Goal: Task Accomplishment & Management: Complete application form

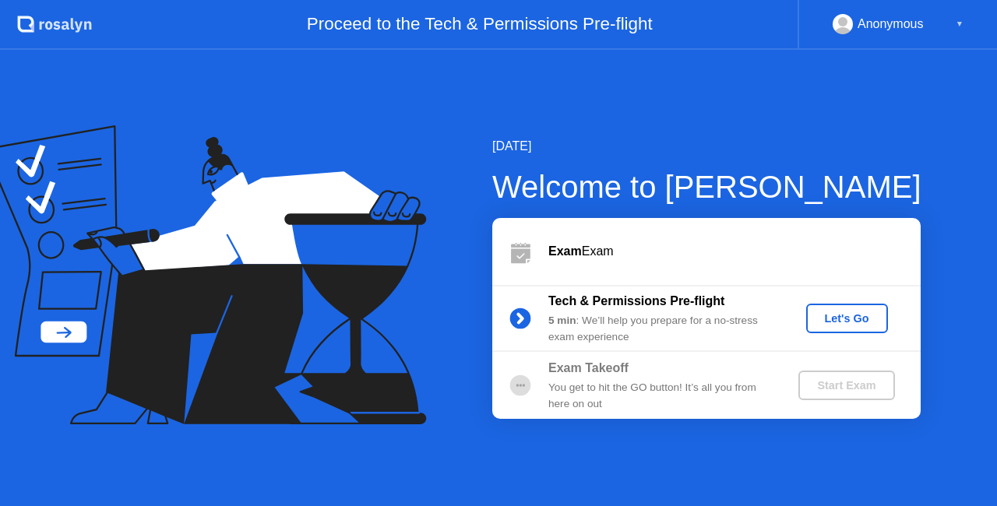
click at [909, 31] on div "Anonymous" at bounding box center [890, 24] width 66 height 20
drag, startPoint x: 838, startPoint y: 23, endPoint x: 875, endPoint y: 28, distance: 37.8
click at [838, 23] on rect at bounding box center [843, 27] width 26 height 23
click at [960, 26] on div "▼" at bounding box center [959, 24] width 8 height 20
click at [846, 322] on div "Let's Go" at bounding box center [846, 318] width 69 height 12
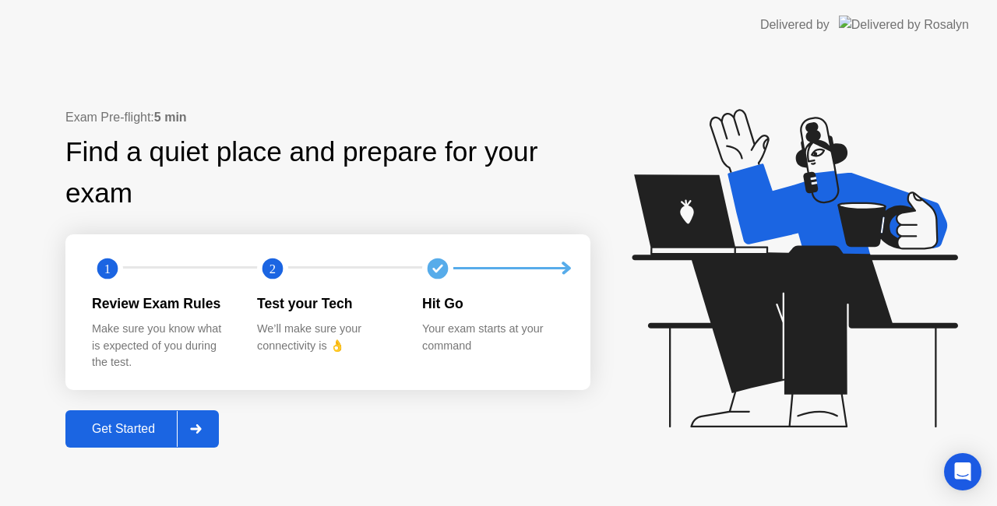
click at [170, 434] on div "Get Started" at bounding box center [123, 429] width 107 height 14
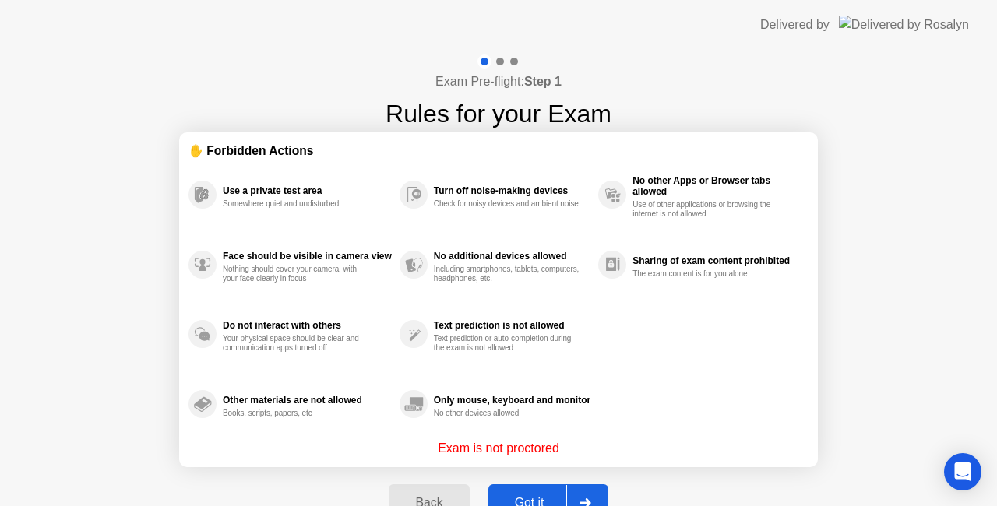
click at [526, 491] on button "Got it" at bounding box center [548, 502] width 120 height 37
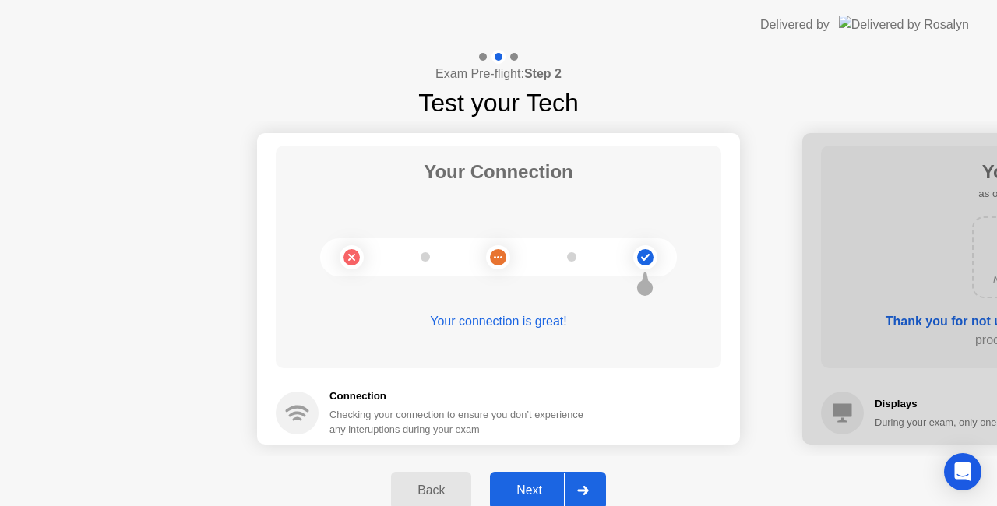
click at [575, 477] on div at bounding box center [582, 491] width 37 height 36
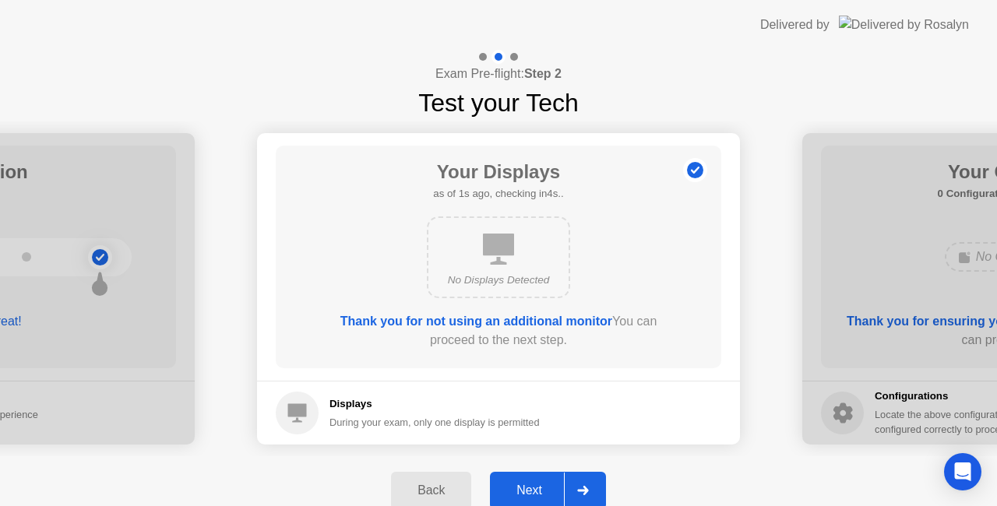
click at [582, 484] on div at bounding box center [582, 491] width 37 height 36
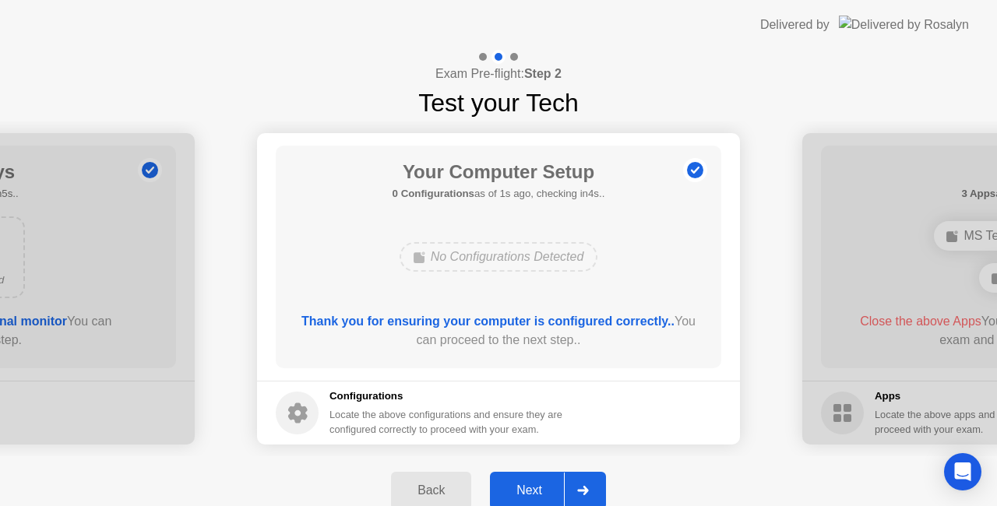
click at [582, 482] on div at bounding box center [582, 491] width 37 height 36
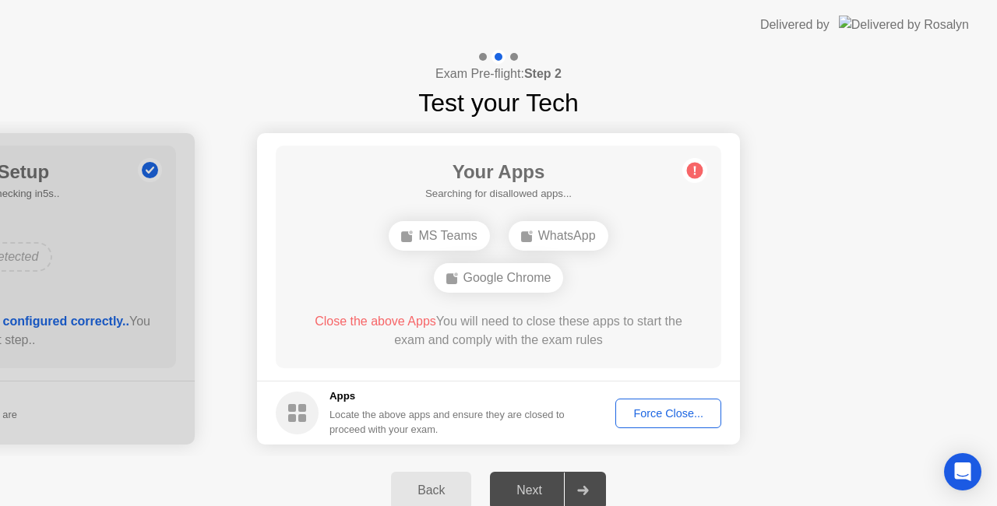
click at [645, 407] on div "Force Close..." at bounding box center [668, 413] width 95 height 12
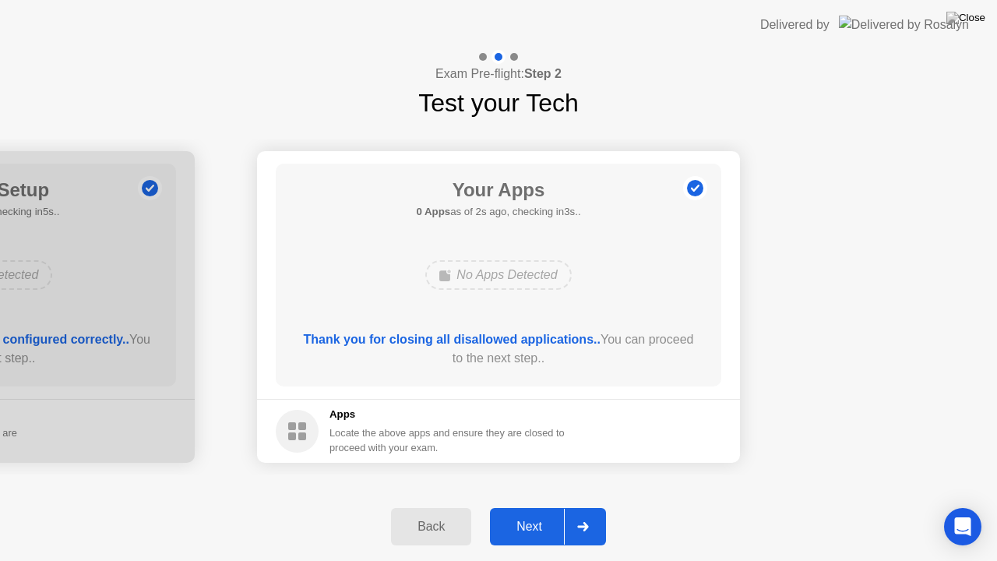
click at [545, 505] on div "Next" at bounding box center [528, 526] width 69 height 14
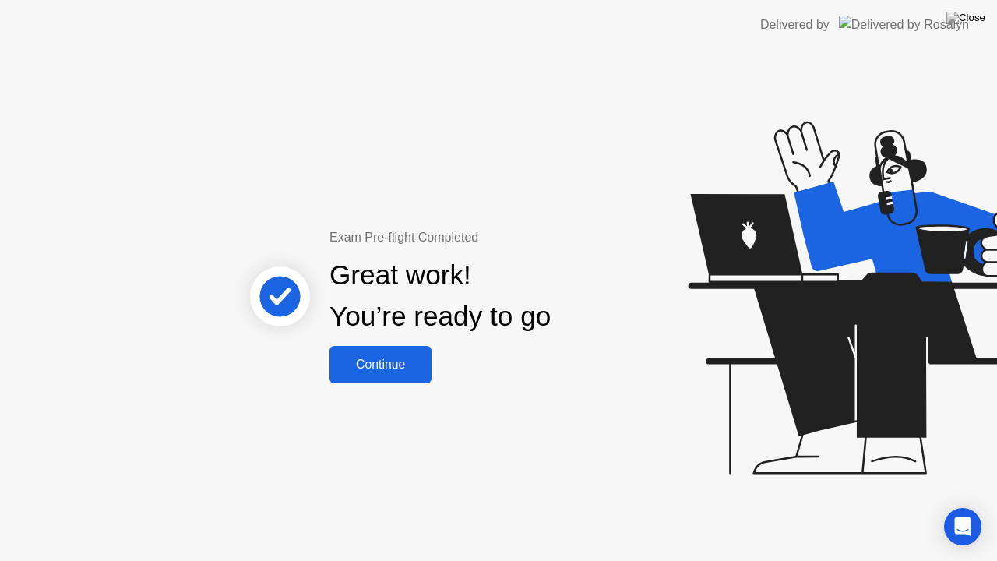
click at [425, 369] on div "Continue" at bounding box center [380, 364] width 93 height 14
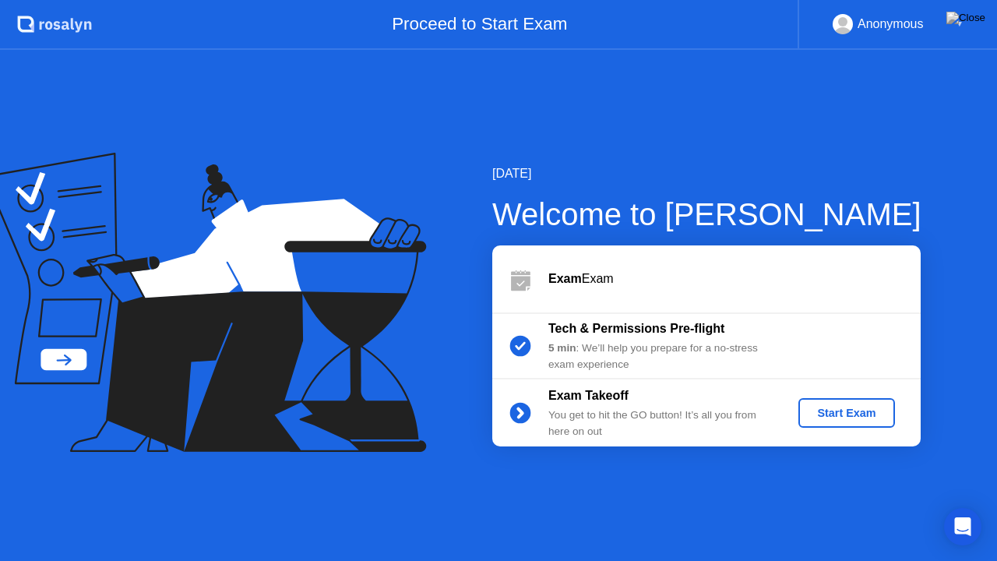
click at [861, 413] on div "Start Exam" at bounding box center [845, 412] width 83 height 12
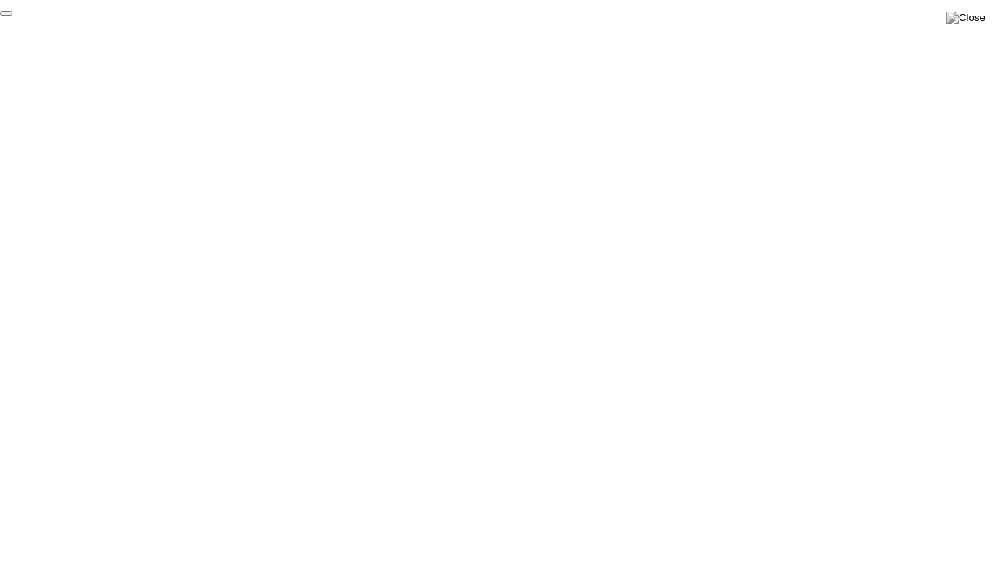
click div "End Proctoring Session"
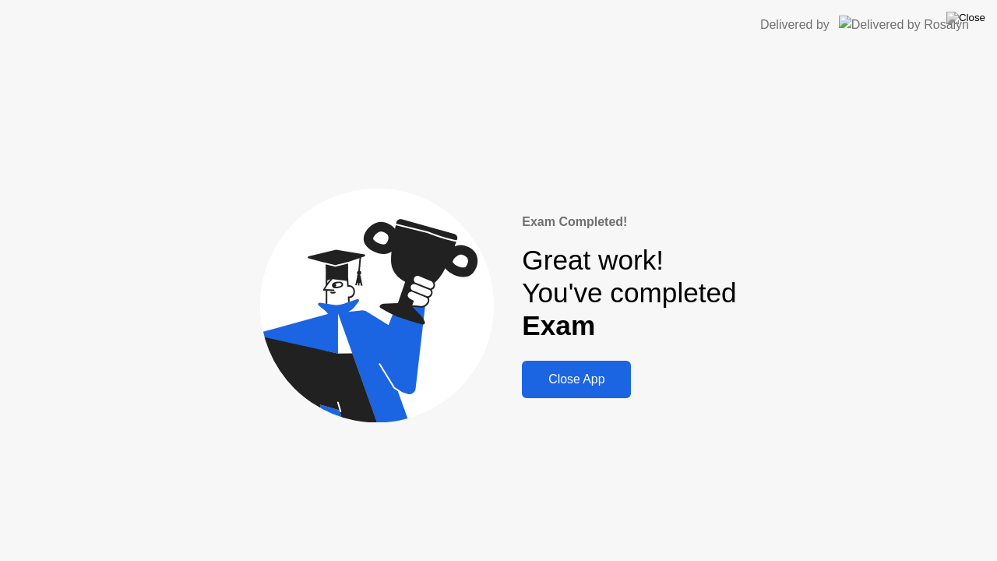
click at [604, 386] on div "Close App" at bounding box center [576, 379] width 100 height 14
